Goal: Task Accomplishment & Management: Complete application form

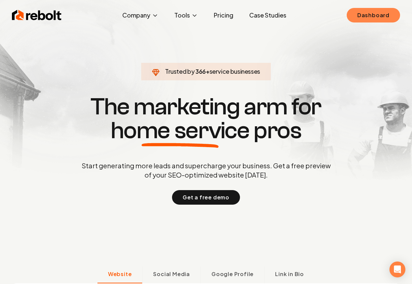
click at [373, 12] on link "Dashboard" at bounding box center [372, 15] width 53 height 15
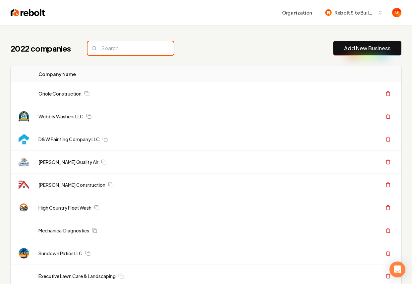
click at [104, 52] on input "search" at bounding box center [130, 48] width 86 height 14
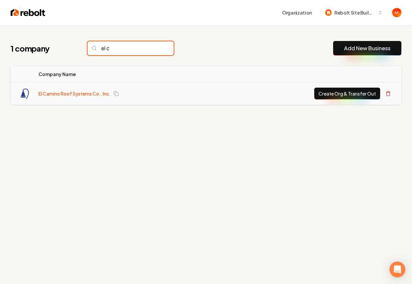
type input "el c"
click at [42, 94] on link "El Camino Roof Systems Co., Inc." at bounding box center [74, 93] width 72 height 7
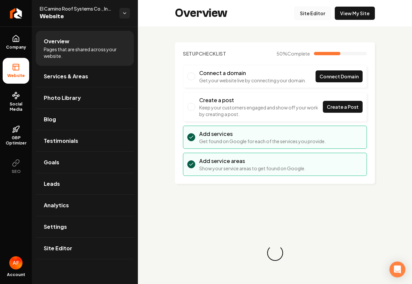
click at [322, 13] on link "Site Editor" at bounding box center [312, 13] width 36 height 13
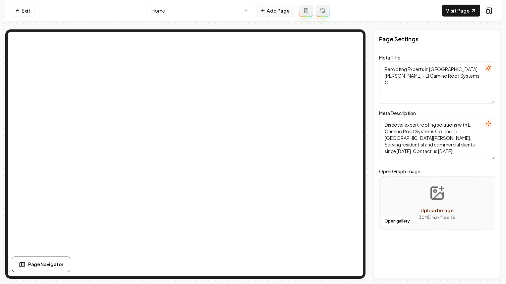
click at [280, 11] on button "Add Page" at bounding box center [275, 11] width 38 height 12
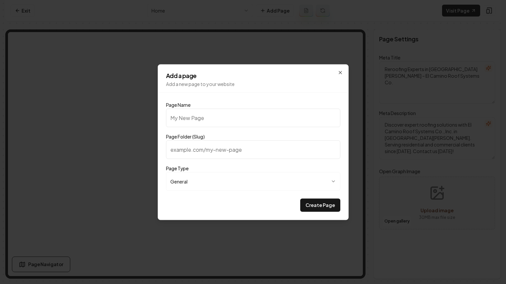
type input "P"
type input "p"
type input "Pr"
type input "pr"
type input "Pri"
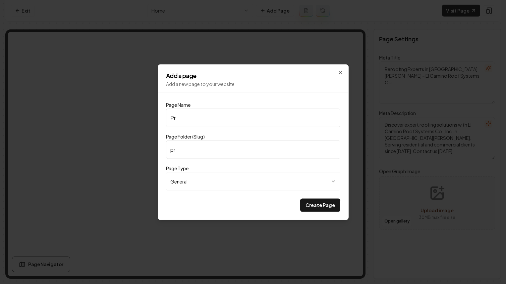
type input "pri"
type input "Pric"
type input "pric"
type input "Prici"
type input "prici"
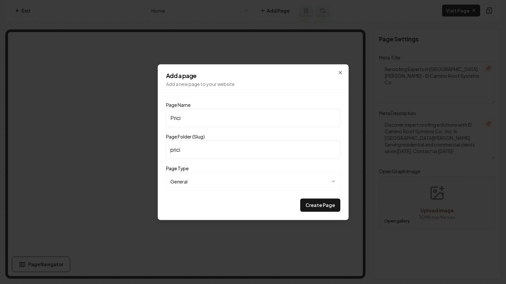
type input "Pricin"
type input "pricin"
type input "Pricing"
type input "pricing"
type input "Pricing"
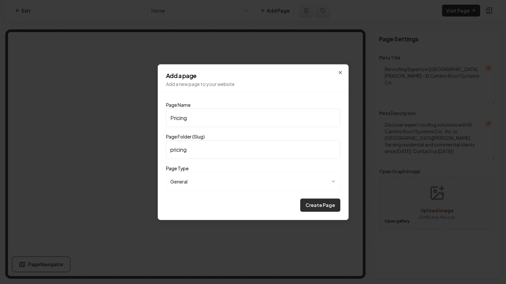
click at [319, 204] on button "Create Page" at bounding box center [320, 205] width 40 height 13
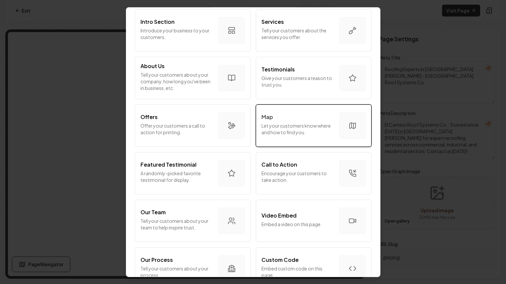
scroll to position [99, 0]
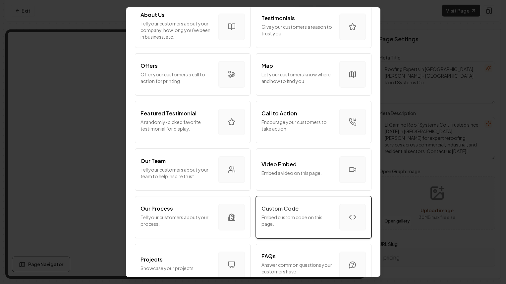
click at [337, 214] on button "Custom Code Embed custom code on this page." at bounding box center [314, 217] width 116 height 42
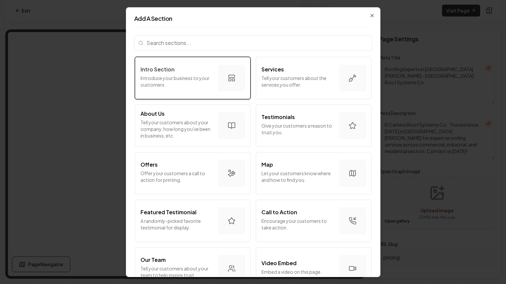
click at [165, 74] on div "Intro Section Introduce your business to your customers." at bounding box center [176, 77] width 73 height 25
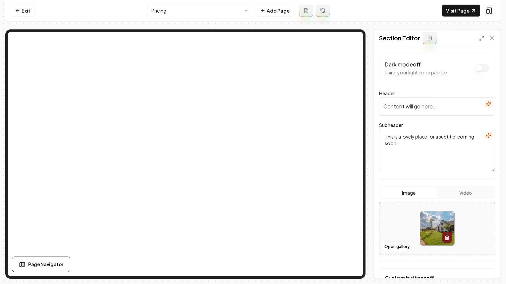
click at [411, 104] on icon "button" at bounding box center [487, 103] width 5 height 5
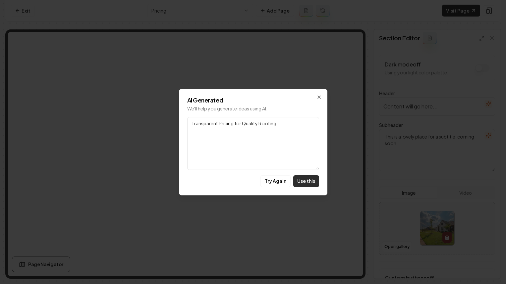
click at [312, 179] on button "Use this" at bounding box center [306, 181] width 26 height 12
type input "Transparent Pricing for Quality Roofing"
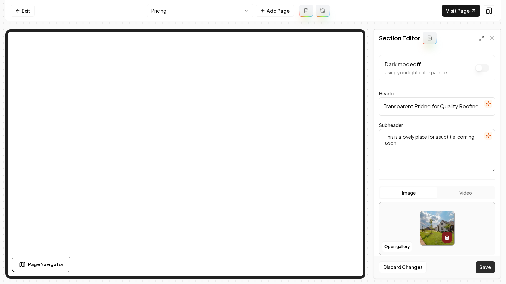
click at [411, 268] on button "Save" at bounding box center [485, 268] width 20 height 12
click at [411, 139] on button "button" at bounding box center [488, 136] width 8 height 8
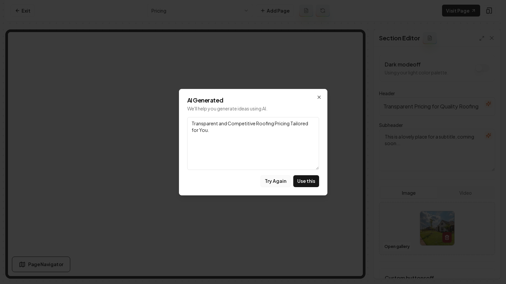
click at [274, 179] on button "Try Again" at bounding box center [275, 181] width 30 height 12
click at [315, 179] on button "Use this" at bounding box center [306, 181] width 26 height 12
type textarea "Discover Affordable Solutions with Our Family-Owned Expertise in Roofing"
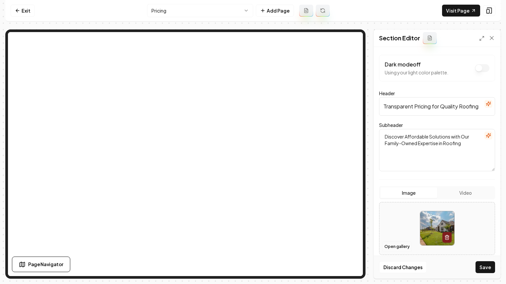
click at [407, 246] on button "Open gallery" at bounding box center [397, 247] width 30 height 11
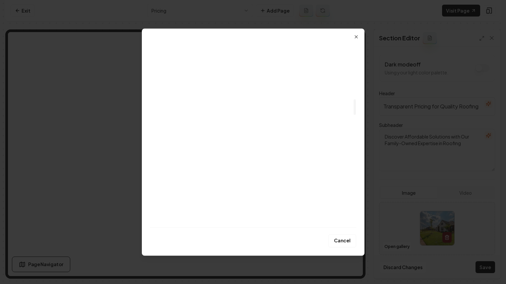
scroll to position [1242, 0]
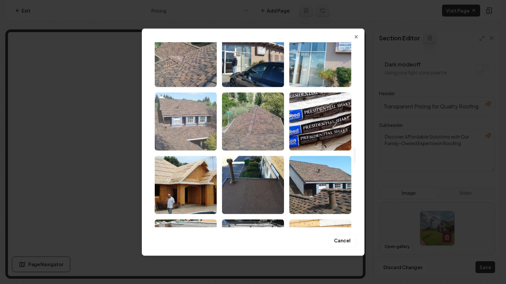
click at [194, 108] on img "Select image image_689f88c75c7cd75eb8cbb37f.jpeg" at bounding box center [186, 121] width 62 height 58
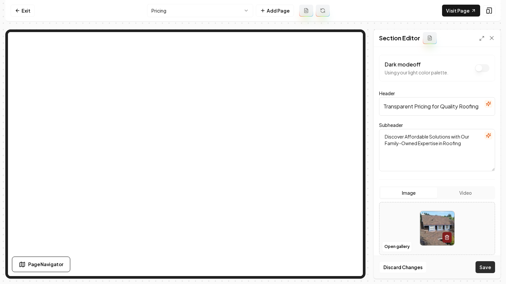
click at [411, 265] on button "Save" at bounding box center [485, 268] width 20 height 12
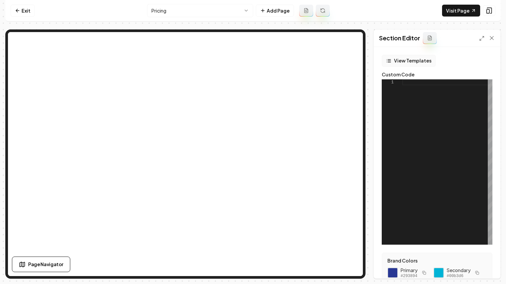
click at [411, 62] on button "View Templates" at bounding box center [408, 61] width 54 height 12
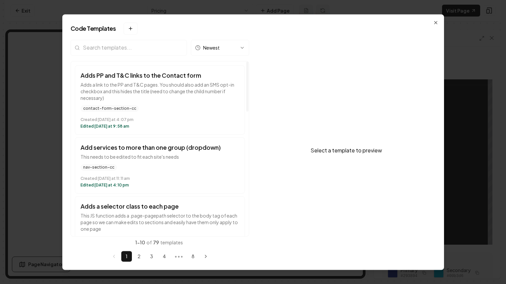
click at [139, 46] on input "search" at bounding box center [129, 48] width 116 height 16
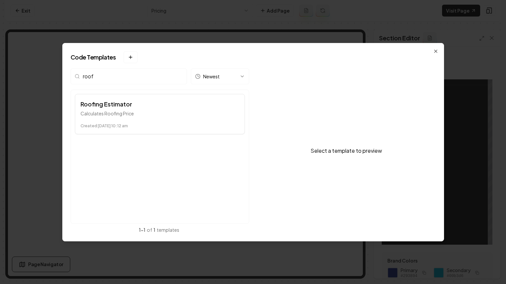
type input "roof"
click at [91, 110] on p "Calculates Roofing Price" at bounding box center [159, 113] width 159 height 7
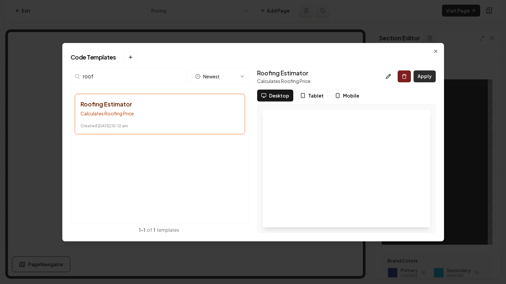
click at [411, 75] on button "Apply" at bounding box center [424, 77] width 22 height 12
type textarea "*********"
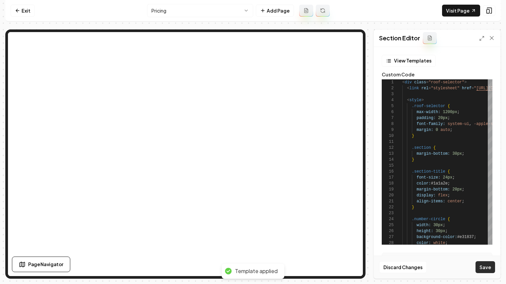
click at [411, 272] on button "Save" at bounding box center [485, 268] width 20 height 12
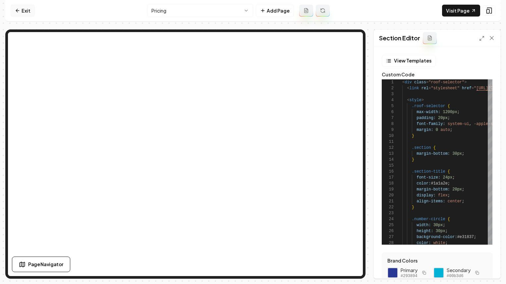
click at [22, 14] on link "Exit" at bounding box center [23, 11] width 24 height 12
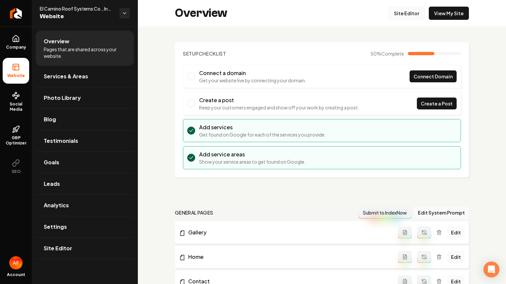
click at [408, 12] on link "Site Editor" at bounding box center [406, 13] width 36 height 13
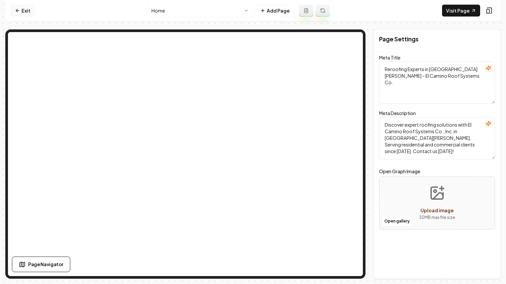
click at [25, 5] on link "Exit" at bounding box center [23, 11] width 24 height 12
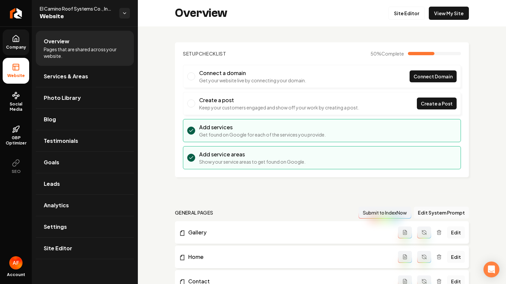
click at [19, 42] on icon at bounding box center [16, 39] width 8 height 8
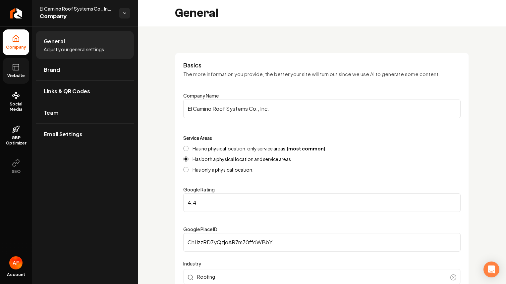
click at [19, 61] on link "Website" at bounding box center [16, 71] width 26 height 26
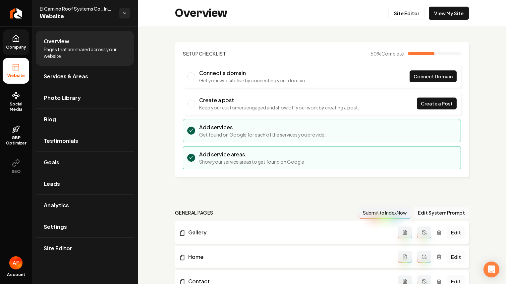
click at [25, 42] on link "Company" at bounding box center [16, 42] width 26 height 26
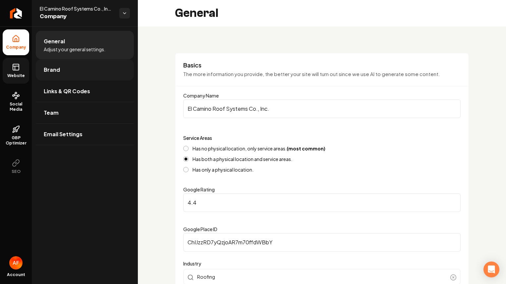
click at [60, 71] on link "Brand" at bounding box center [85, 69] width 98 height 21
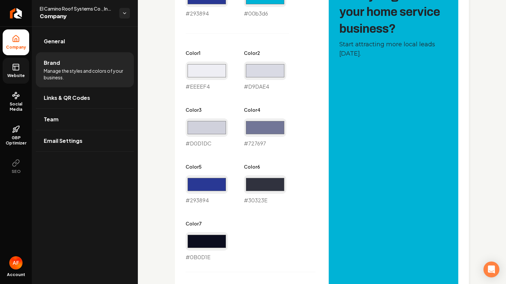
scroll to position [386, 0]
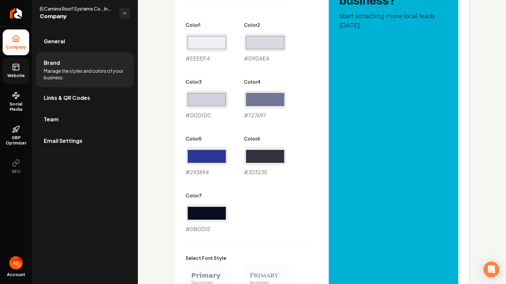
click at [20, 71] on link "Website" at bounding box center [16, 71] width 26 height 26
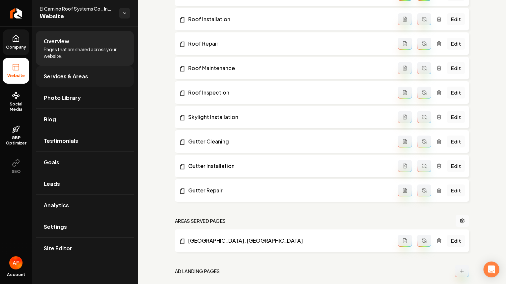
click at [70, 68] on link "Services & Areas" at bounding box center [85, 76] width 98 height 21
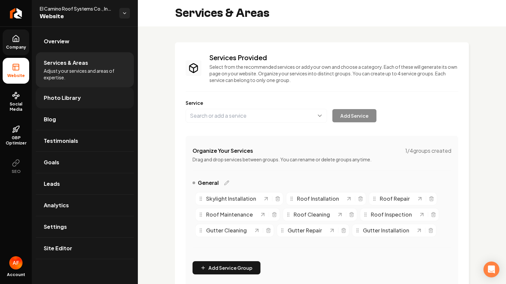
click at [73, 91] on link "Photo Library" at bounding box center [85, 97] width 98 height 21
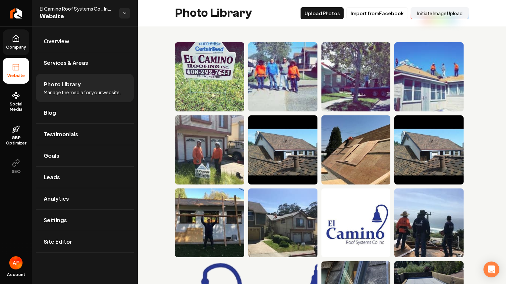
click at [22, 40] on link "Company" at bounding box center [16, 42] width 26 height 26
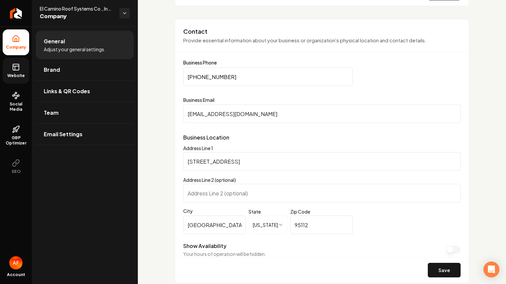
scroll to position [316, 0]
drag, startPoint x: 230, startPoint y: 114, endPoint x: 182, endPoint y: 116, distance: 47.4
click at [182, 116] on div "**********" at bounding box center [322, 151] width 294 height 265
click at [231, 104] on div "Business Email [EMAIL_ADDRESS][DOMAIN_NAME]" at bounding box center [321, 109] width 277 height 26
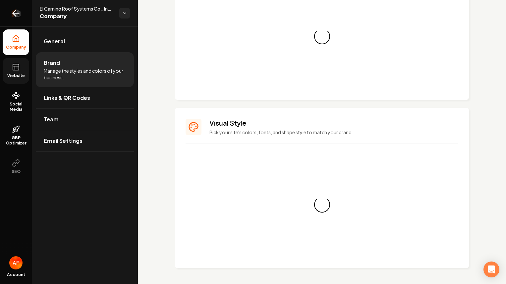
scroll to position [314, 0]
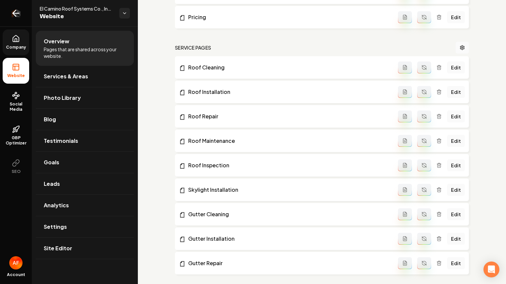
click at [16, 10] on icon "Return to dashboard" at bounding box center [14, 13] width 3 height 6
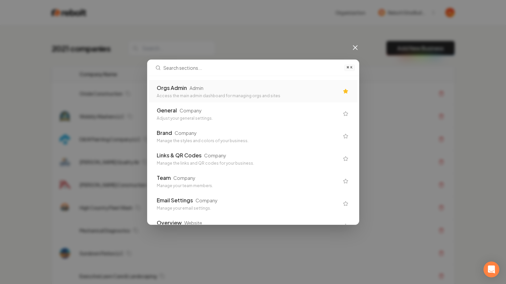
click at [204, 94] on div "Access the main admin dashboard for managing orgs and sites" at bounding box center [248, 95] width 182 height 5
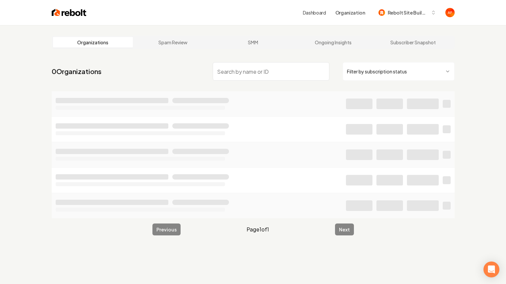
click at [243, 79] on input "search" at bounding box center [271, 71] width 117 height 19
click at [242, 75] on input "search" at bounding box center [271, 71] width 117 height 19
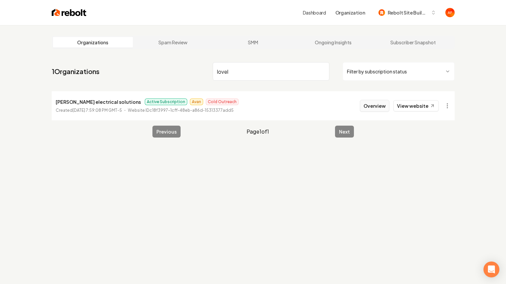
type input "lovel"
click at [374, 104] on button "Overview" at bounding box center [374, 106] width 29 height 12
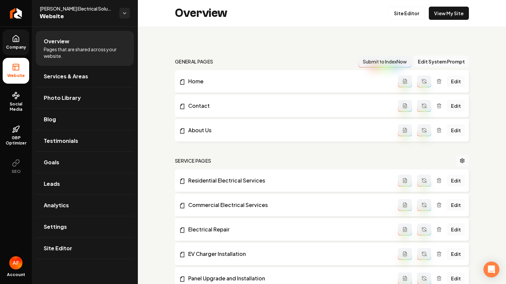
click at [22, 40] on link "Company" at bounding box center [16, 42] width 26 height 26
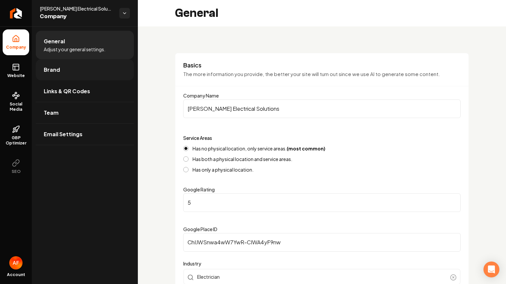
click at [63, 72] on link "Brand" at bounding box center [85, 69] width 98 height 21
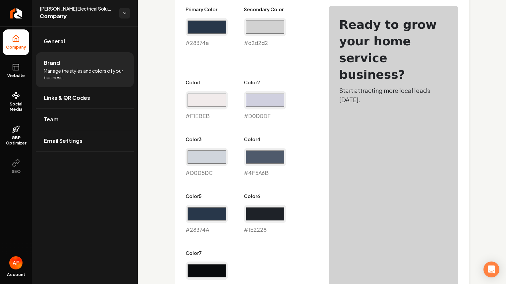
scroll to position [346, 0]
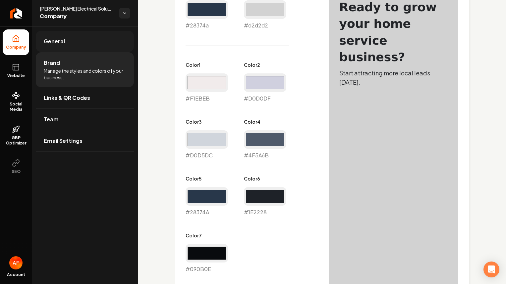
click at [74, 35] on link "General" at bounding box center [85, 41] width 98 height 21
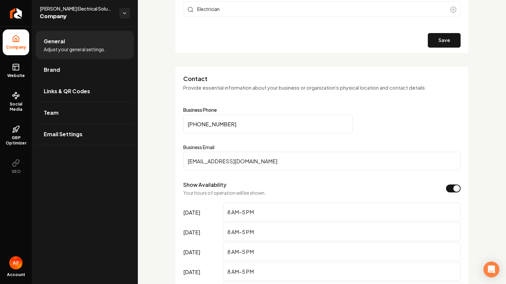
scroll to position [274, 0]
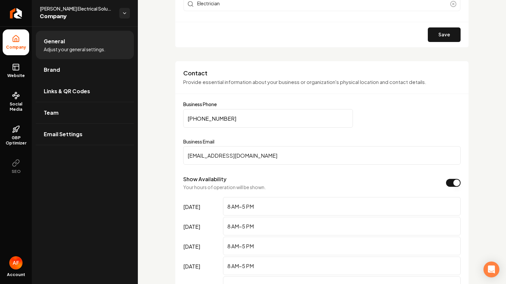
click at [231, 155] on input "[EMAIL_ADDRESS][DOMAIN_NAME]" at bounding box center [321, 155] width 277 height 19
click at [196, 157] on input "[EMAIL_ADDRESS][DOMAIN_NAME]" at bounding box center [321, 155] width 277 height 19
paste input "@"
type input "[EMAIL_ADDRESS][DOMAIN_NAME]"
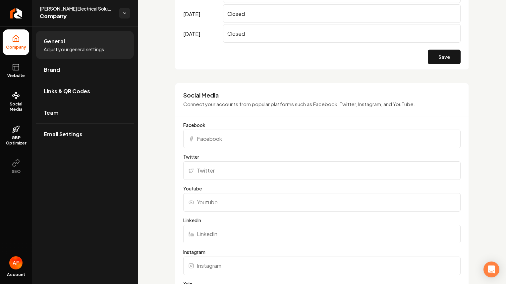
scroll to position [567, 0]
click at [411, 51] on button "Save" at bounding box center [443, 56] width 33 height 15
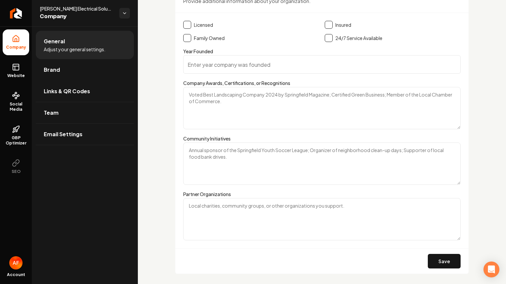
scroll to position [1092, 0]
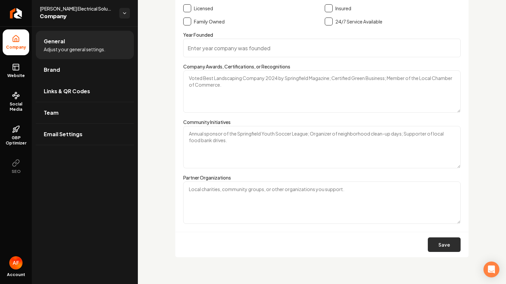
click at [411, 244] on button "Save" at bounding box center [443, 245] width 33 height 15
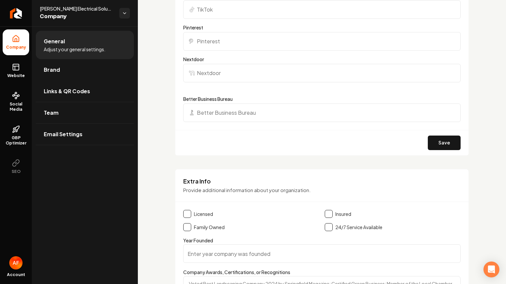
scroll to position [278, 0]
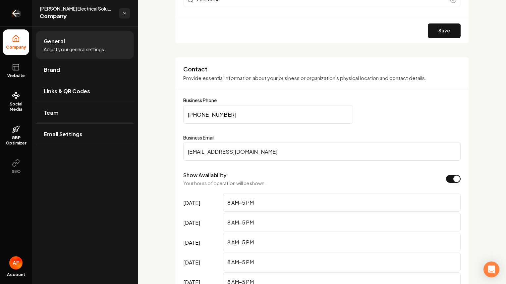
click at [10, 21] on link "Return to dashboard" at bounding box center [16, 13] width 32 height 26
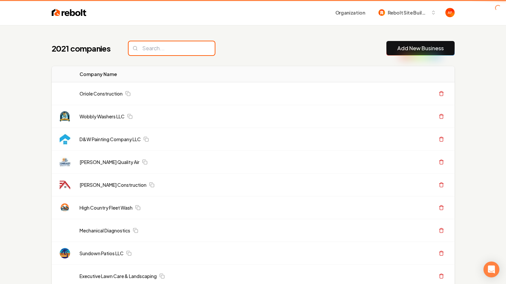
click at [195, 46] on input "search" at bounding box center [171, 48] width 86 height 14
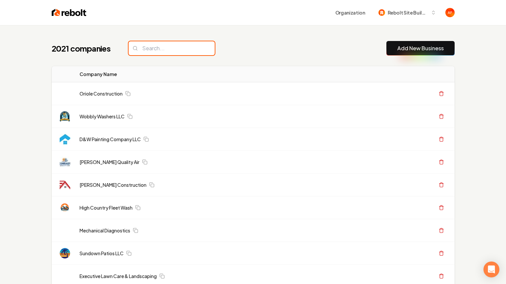
click at [195, 46] on input "search" at bounding box center [171, 48] width 86 height 14
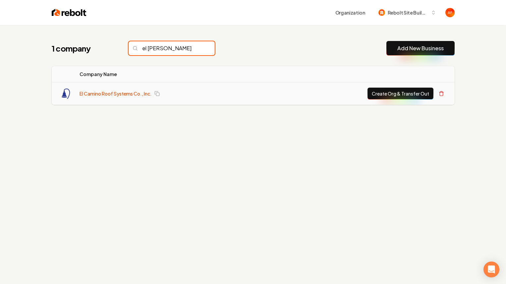
type input "el [PERSON_NAME]"
click at [137, 93] on link "El Camino Roof Systems Co., Inc." at bounding box center [115, 93] width 72 height 7
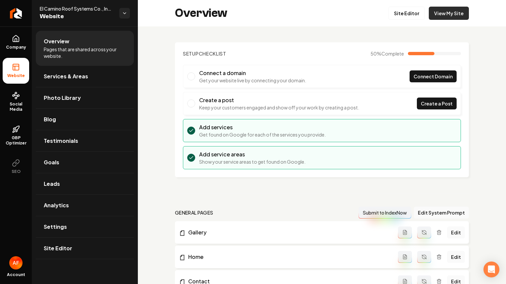
click at [411, 19] on link "View My Site" at bounding box center [448, 13] width 40 height 13
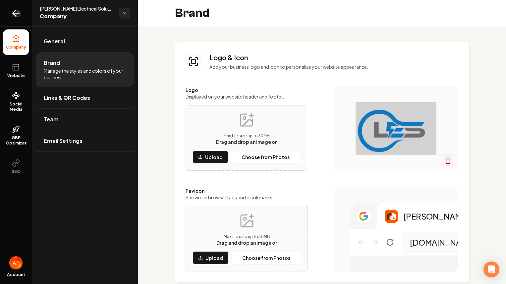
click at [13, 8] on link "Return to dashboard" at bounding box center [16, 13] width 32 height 26
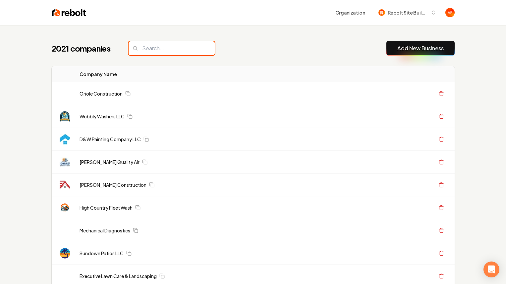
click at [175, 44] on input "search" at bounding box center [171, 48] width 86 height 14
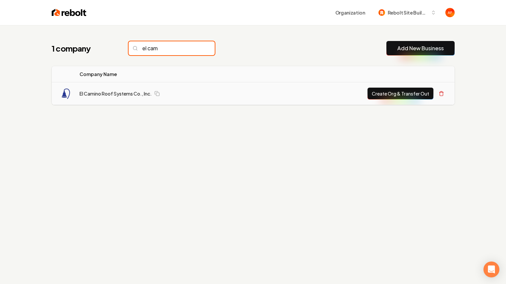
type input "el cam"
click at [391, 95] on button "Create Org & Transfer Out" at bounding box center [400, 94] width 66 height 12
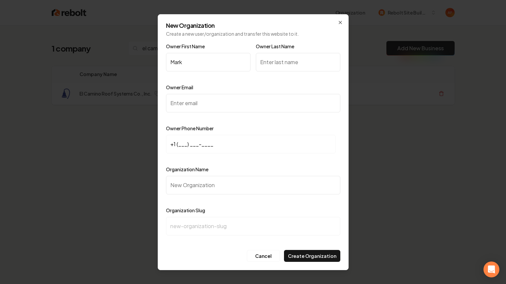
type input "Mark"
click at [287, 61] on input "Owner Last Name" at bounding box center [298, 62] width 84 height 19
type input "[PERSON_NAME]"
click at [211, 100] on input "Owner Email" at bounding box center [253, 103] width 174 height 19
click at [259, 110] on input "Owner Email" at bounding box center [253, 103] width 174 height 19
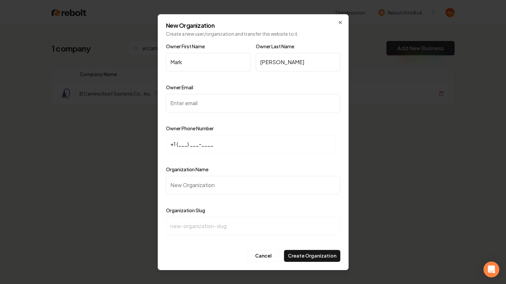
paste input "[EMAIL_ADDRESS][DOMAIN_NAME]"
type input "[EMAIL_ADDRESS][DOMAIN_NAME]"
click at [181, 143] on input "+1 (___) ___-____" at bounding box center [251, 144] width 170 height 19
click at [178, 143] on input "+1 (___) ___-____" at bounding box center [251, 144] width 170 height 19
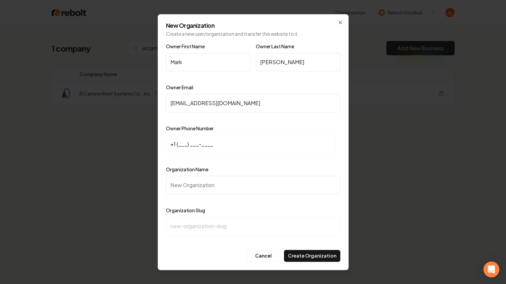
paste input "408) 292-7644"
type input "[PHONE_NUMBER]"
click at [189, 188] on input "Organization Name" at bounding box center [253, 185] width 174 height 19
paste input "El Camino Roof Systems Co., Inc. Camino"
type input "El Camino Roof Systems Co., Inc. Camino"
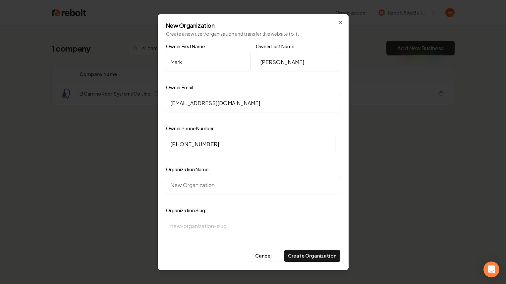
type input "el-camino-roof-systems-co-inc-camino"
drag, startPoint x: 274, startPoint y: 182, endPoint x: 251, endPoint y: 183, distance: 23.2
click at [251, 183] on input "El Camino Roof Systems Co., Inc. Camino" at bounding box center [253, 185] width 174 height 19
type input "El Camino Roof Systems Co., Inc"
type input "el-camino-roof-systems-co-inc"
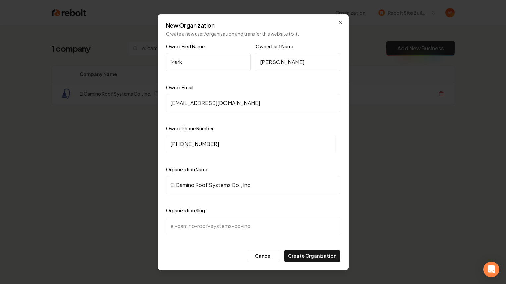
click at [326, 176] on input "El Camino Roof Systems Co., Inc" at bounding box center [253, 185] width 174 height 19
type input "El Camino Roof Systems Co., Inc"
click at [309, 253] on button "Create Organization" at bounding box center [312, 256] width 56 height 12
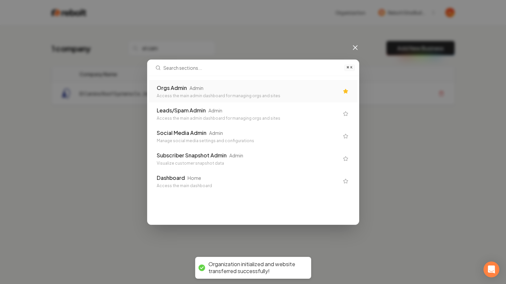
click at [218, 91] on div "Orgs Admin Admin" at bounding box center [248, 88] width 182 height 8
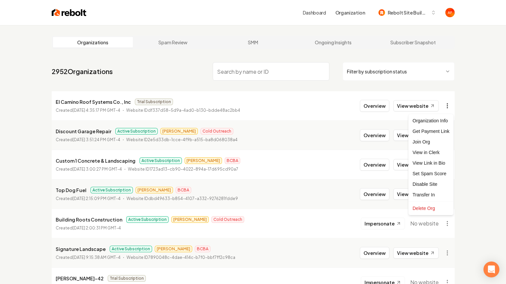
click at [445, 101] on html "Dashboard Organization Rebolt Site Builder Organizations Spam Review SMM Ongoin…" at bounding box center [253, 142] width 506 height 284
click at [423, 134] on div "Get Payment Link" at bounding box center [431, 131] width 42 height 11
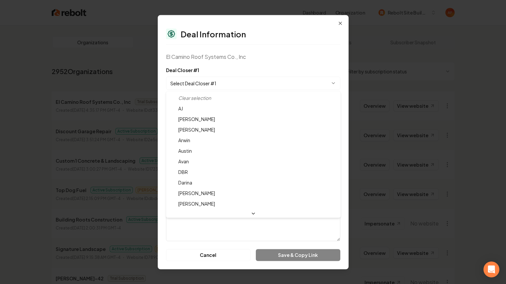
click at [269, 89] on body "Dashboard Organization Rebolt Site Builder Organizations Spam Review SMM Ongoin…" at bounding box center [253, 142] width 506 height 284
click at [270, 87] on body "Dashboard Organization Rebolt Site Builder Organizations Spam Review SMM Ongoin…" at bounding box center [253, 142] width 506 height 284
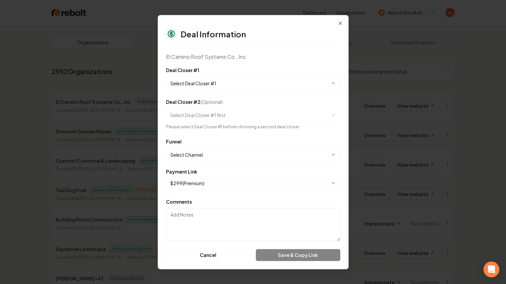
click at [270, 87] on body "Dashboard Organization Rebolt Site Builder Organizations Spam Review SMM Ongoin…" at bounding box center [253, 142] width 506 height 284
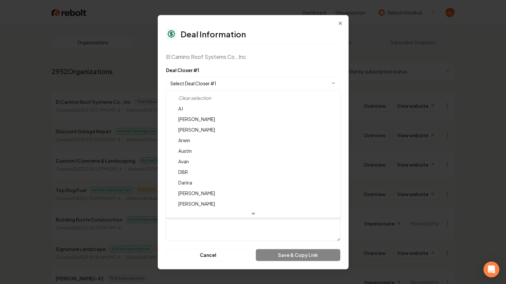
select select "**********"
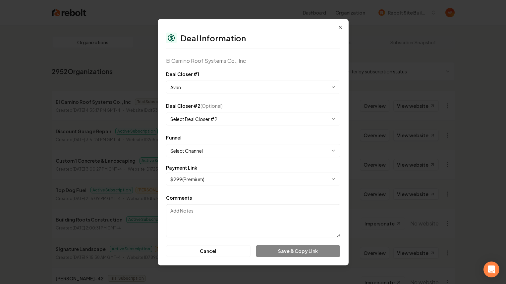
click at [233, 147] on body "Dashboard Organization Rebolt Site Builder Organizations Spam Review SMM Ongoin…" at bounding box center [253, 142] width 506 height 284
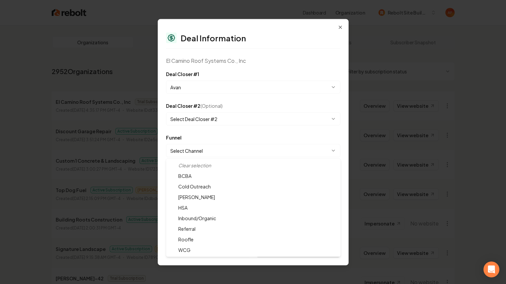
select select "**********"
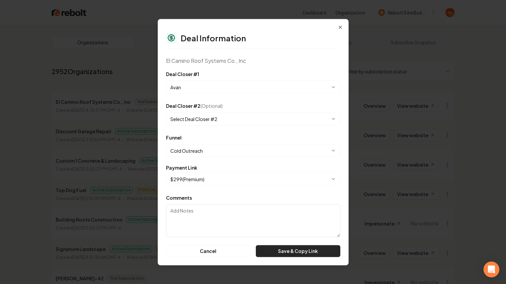
click at [305, 250] on button "Save & Copy Link" at bounding box center [298, 251] width 84 height 12
